Goal: Information Seeking & Learning: Check status

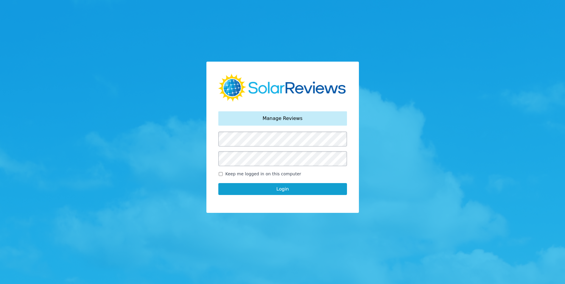
click at [269, 190] on button "Login" at bounding box center [282, 189] width 129 height 12
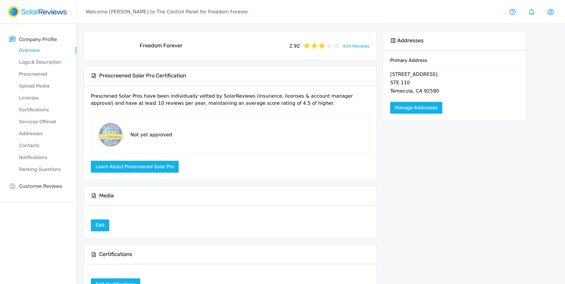
click at [361, 42] on div "Freedom Forever 2.92 634 Reviews" at bounding box center [230, 45] width 283 height 19
click at [361, 44] on link "634 Reviews" at bounding box center [356, 45] width 26 height 7
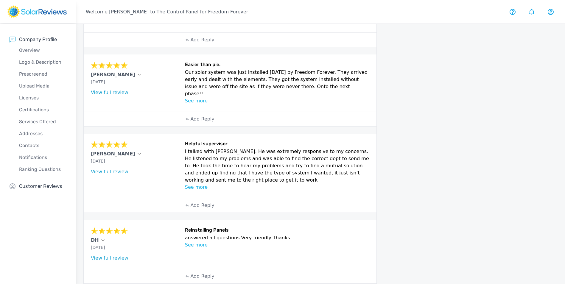
scroll to position [277, 0]
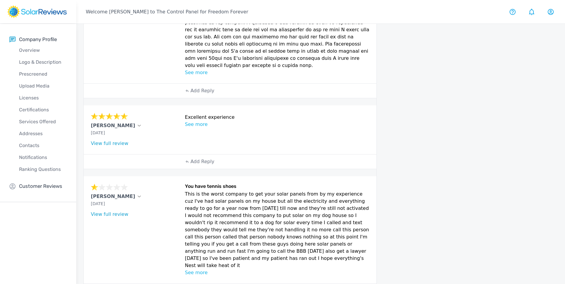
scroll to position [291, 0]
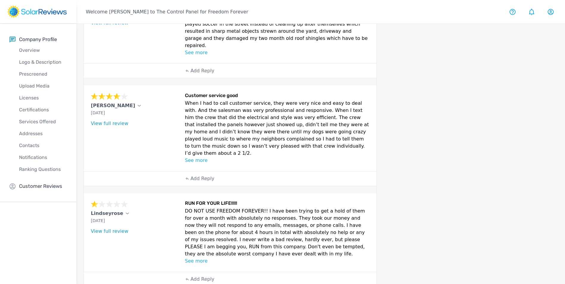
scroll to position [313, 0]
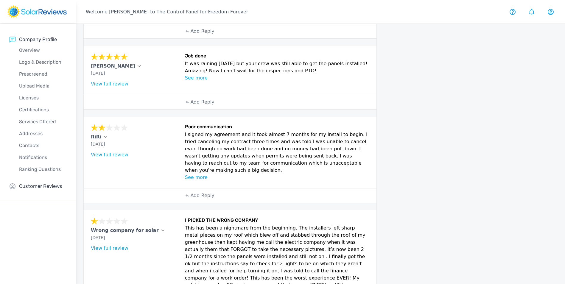
scroll to position [526, 0]
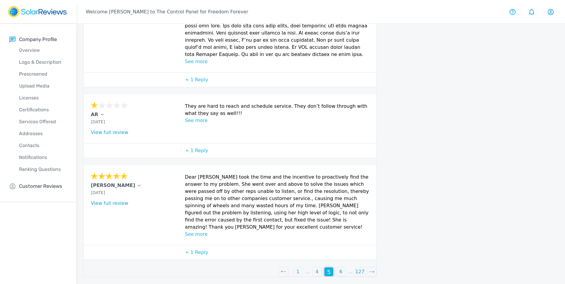
scroll to position [282, 0]
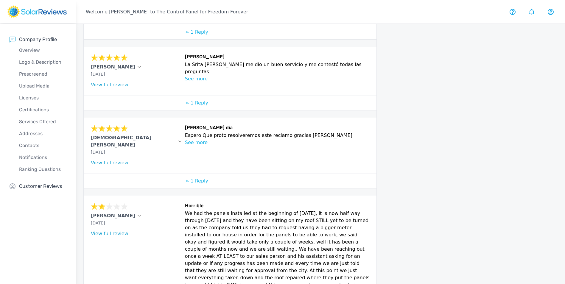
scroll to position [324, 0]
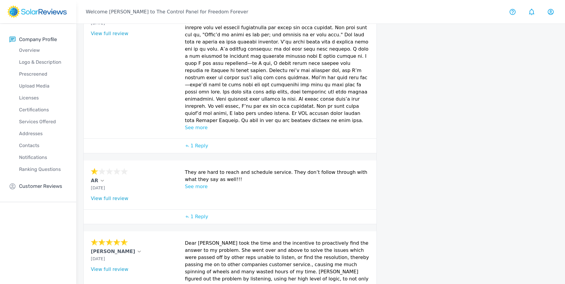
scroll to position [282, 0]
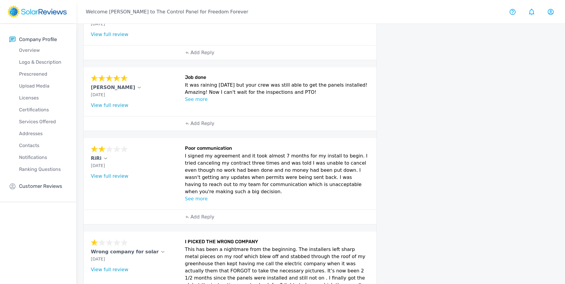
scroll to position [526, 0]
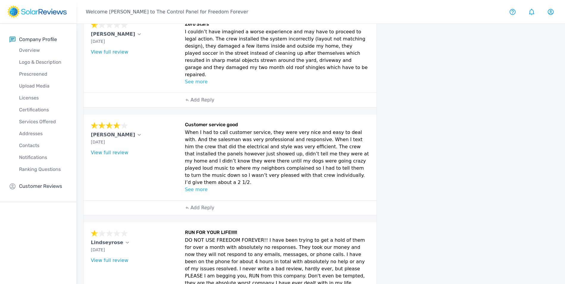
scroll to position [313, 0]
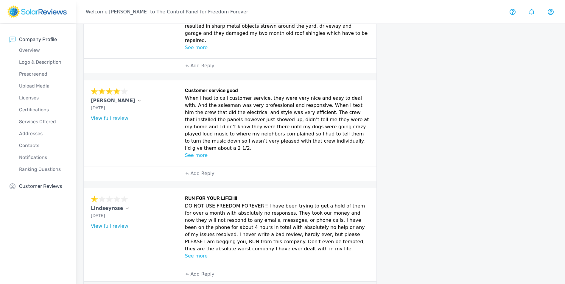
click at [319, 276] on div "current reviews Inbox Sort by newest oldest Rating: highest to lowest Rating: l…" at bounding box center [305, 8] width 458 height 595
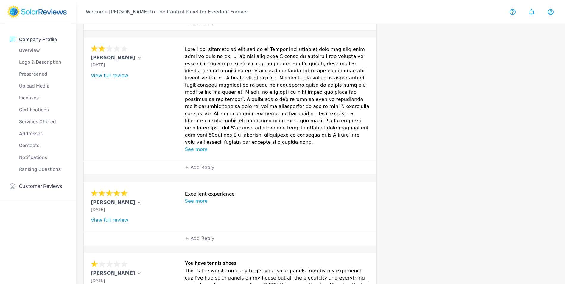
scroll to position [291, 0]
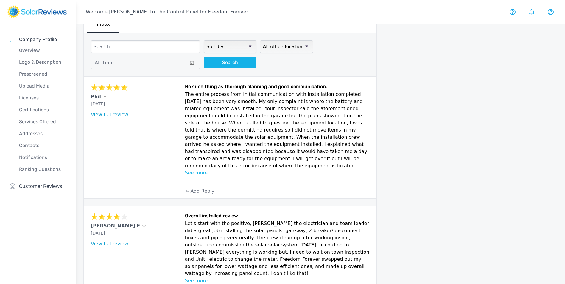
scroll to position [0, 0]
